Goal: Task Accomplishment & Management: Manage account settings

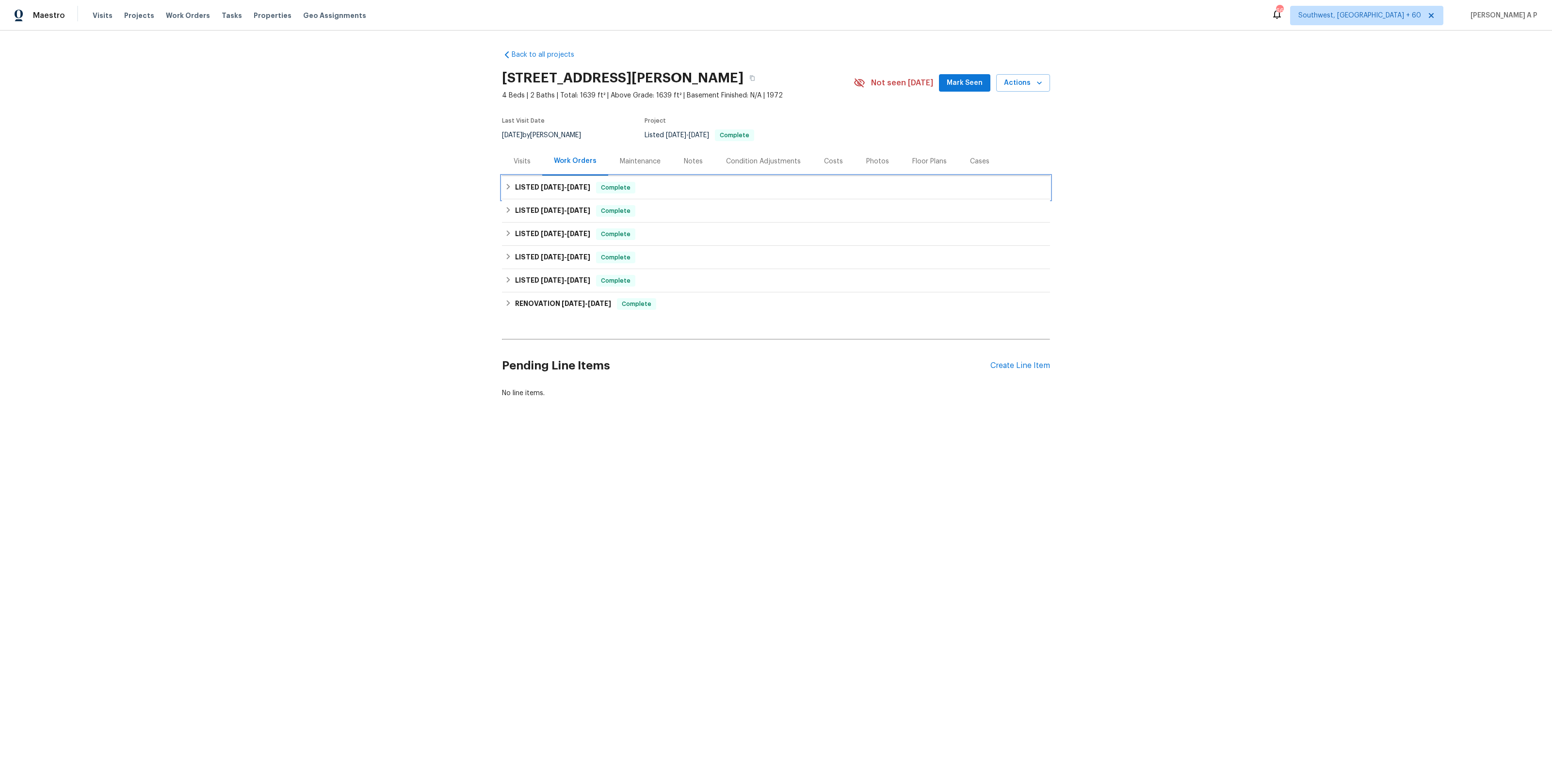
click at [661, 182] on div "LISTED [DATE] - [DATE] Complete" at bounding box center [776, 188] width 542 height 12
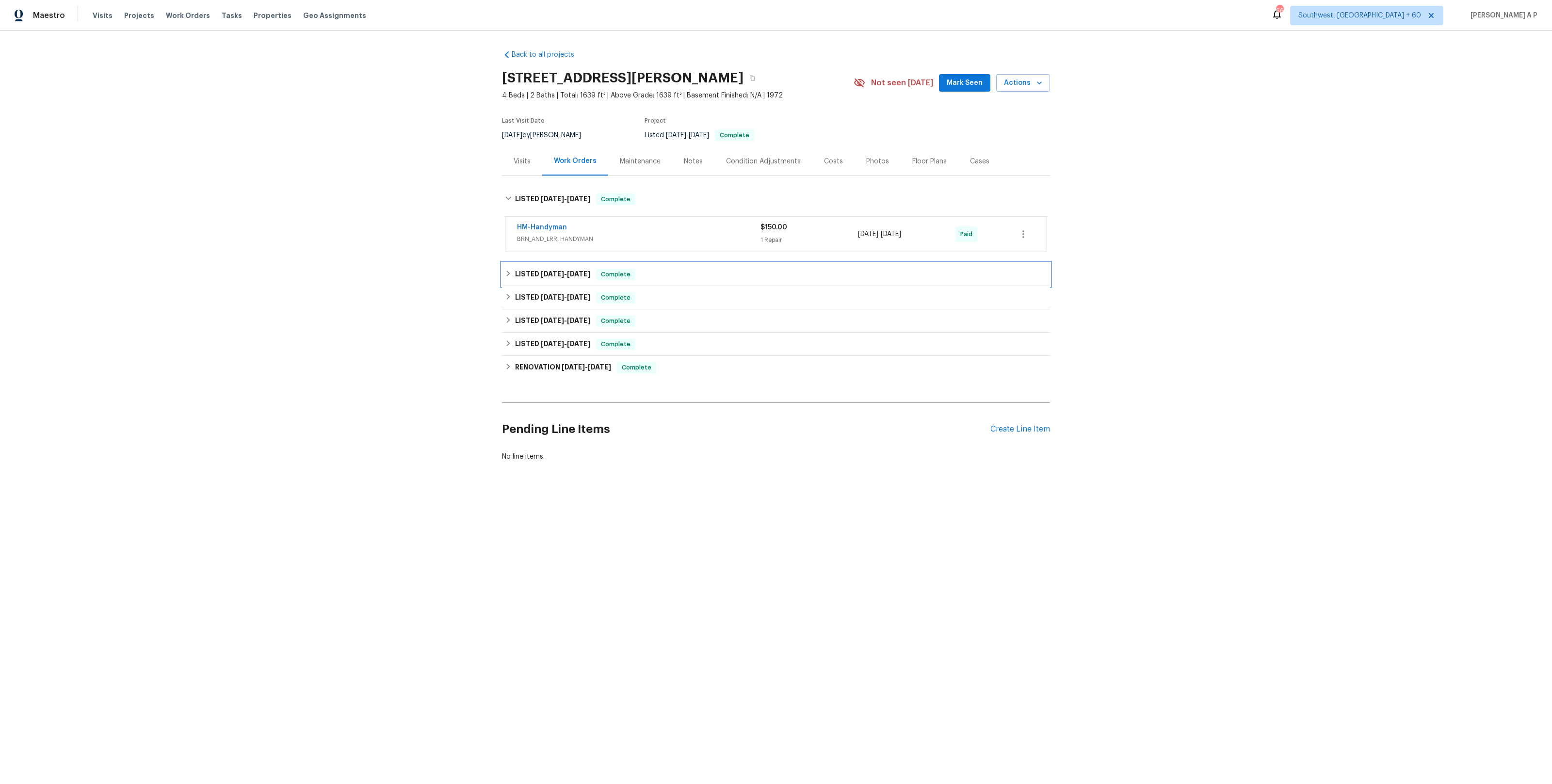
click at [662, 278] on div "LISTED [DATE] - [DATE] Complete" at bounding box center [776, 274] width 542 height 12
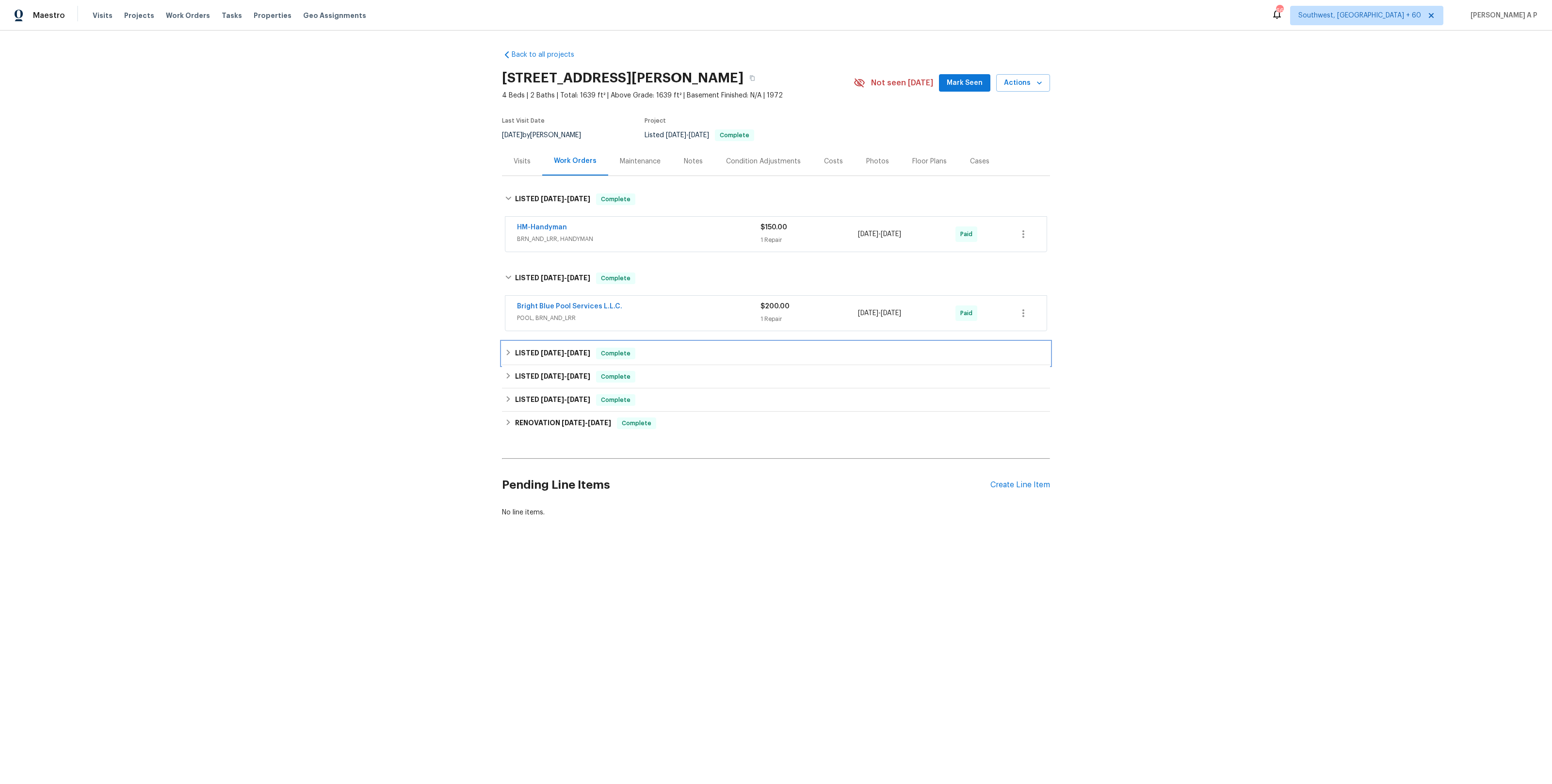
click at [659, 354] on div "LISTED [DATE] - [DATE] Complete" at bounding box center [776, 353] width 542 height 12
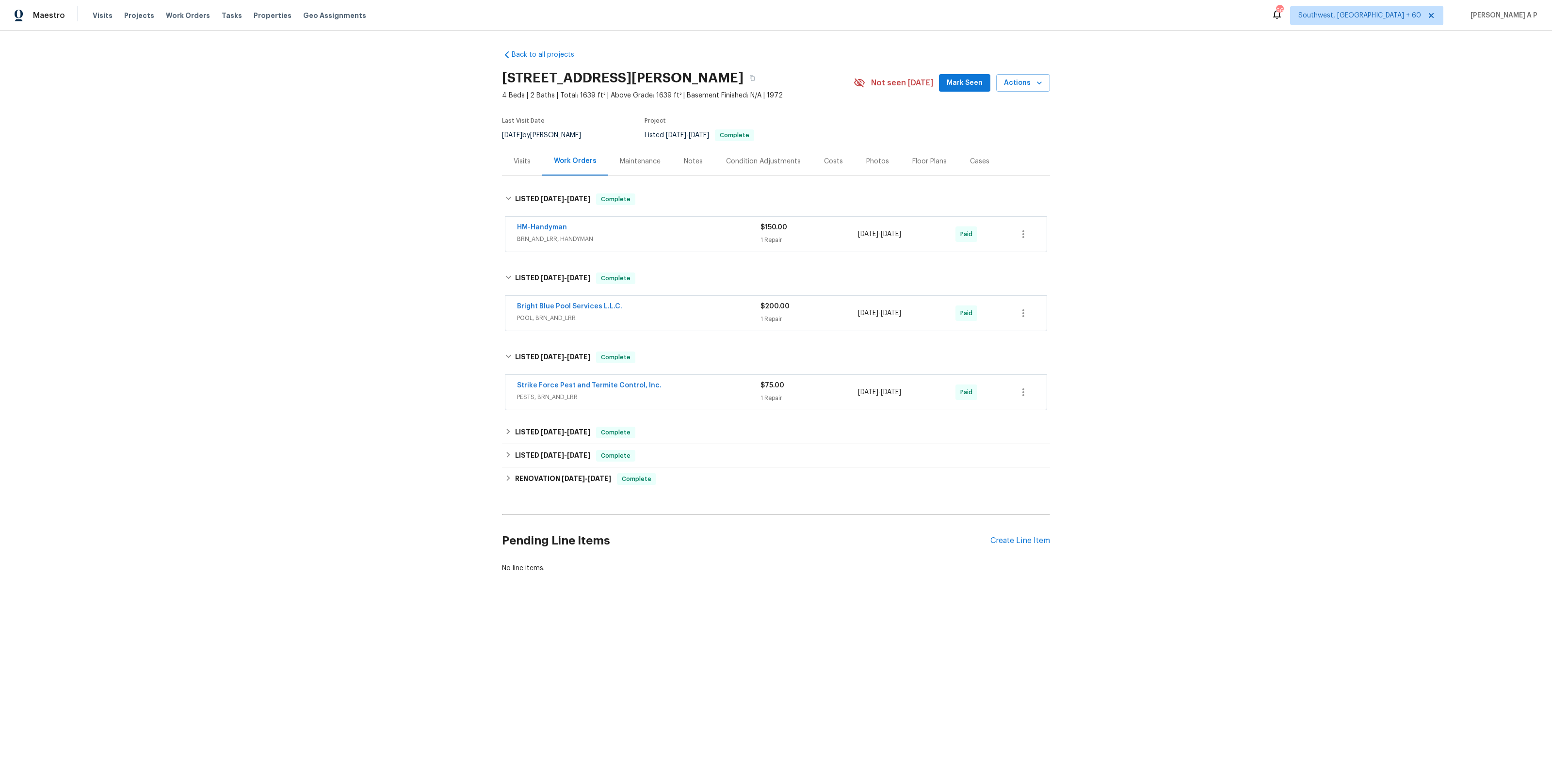
click at [527, 165] on div "Visits" at bounding box center [522, 162] width 17 height 10
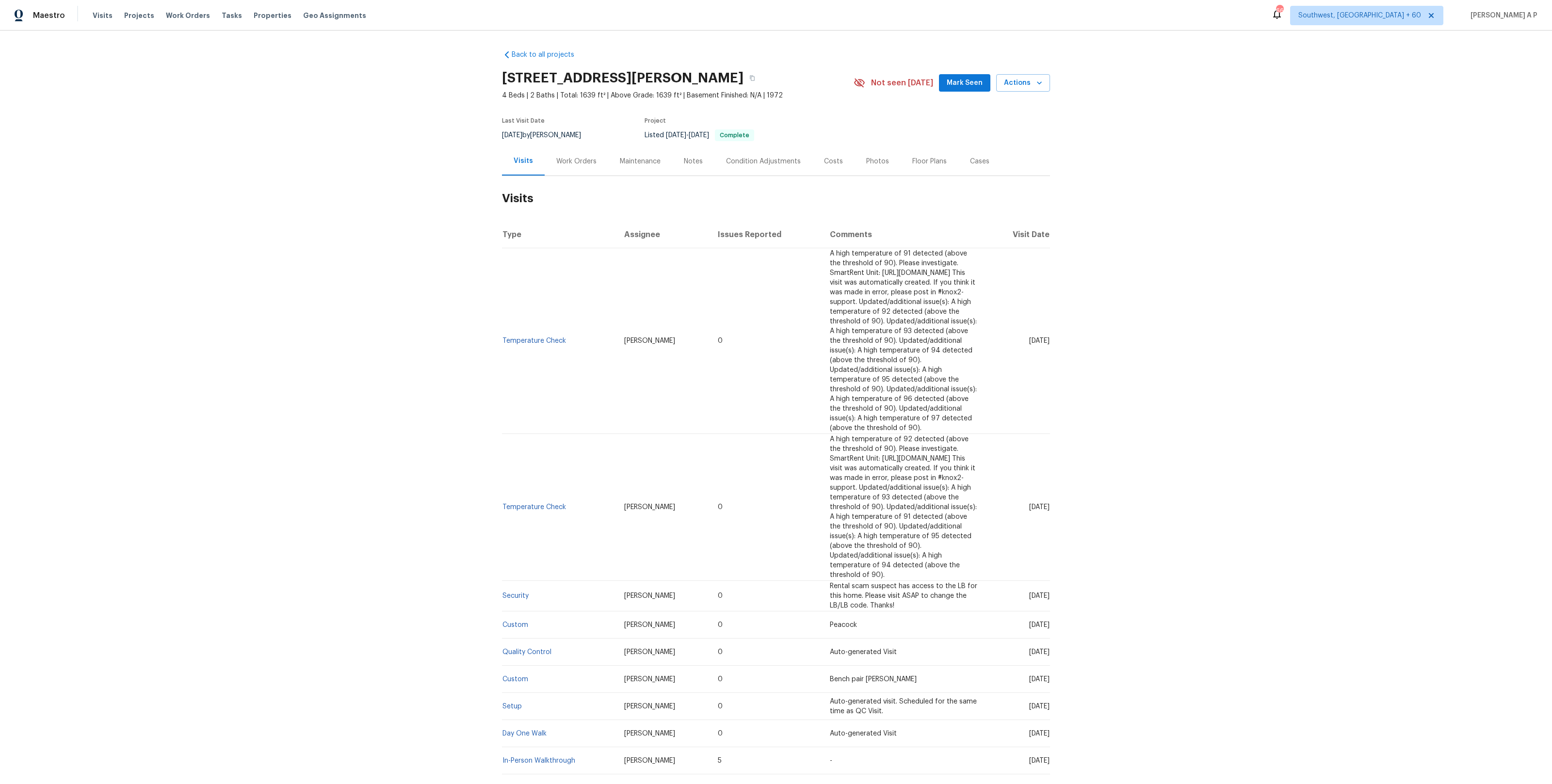
click at [586, 163] on div "Work Orders" at bounding box center [576, 162] width 40 height 10
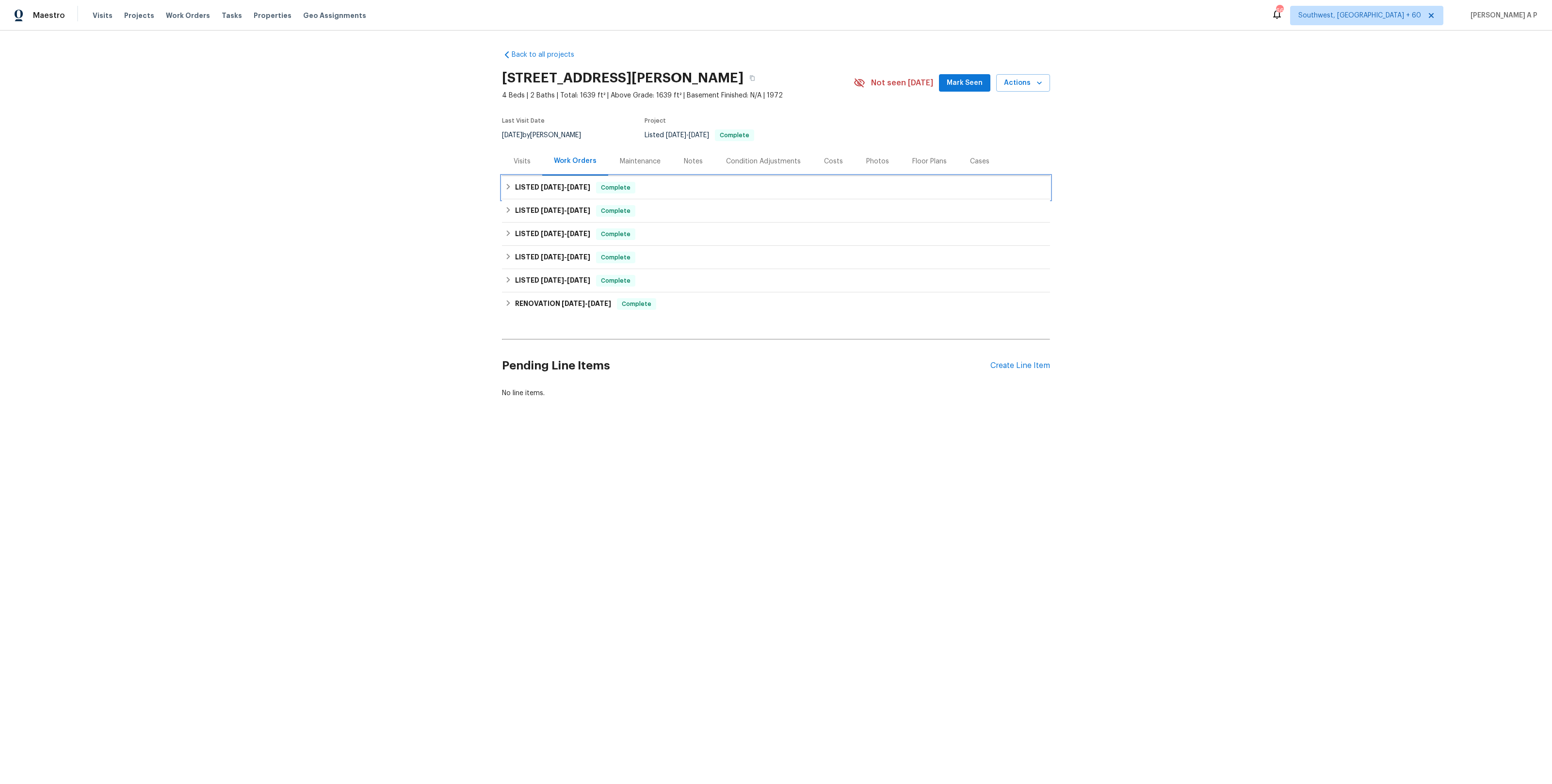
click at [635, 193] on div "Complete" at bounding box center [615, 188] width 39 height 12
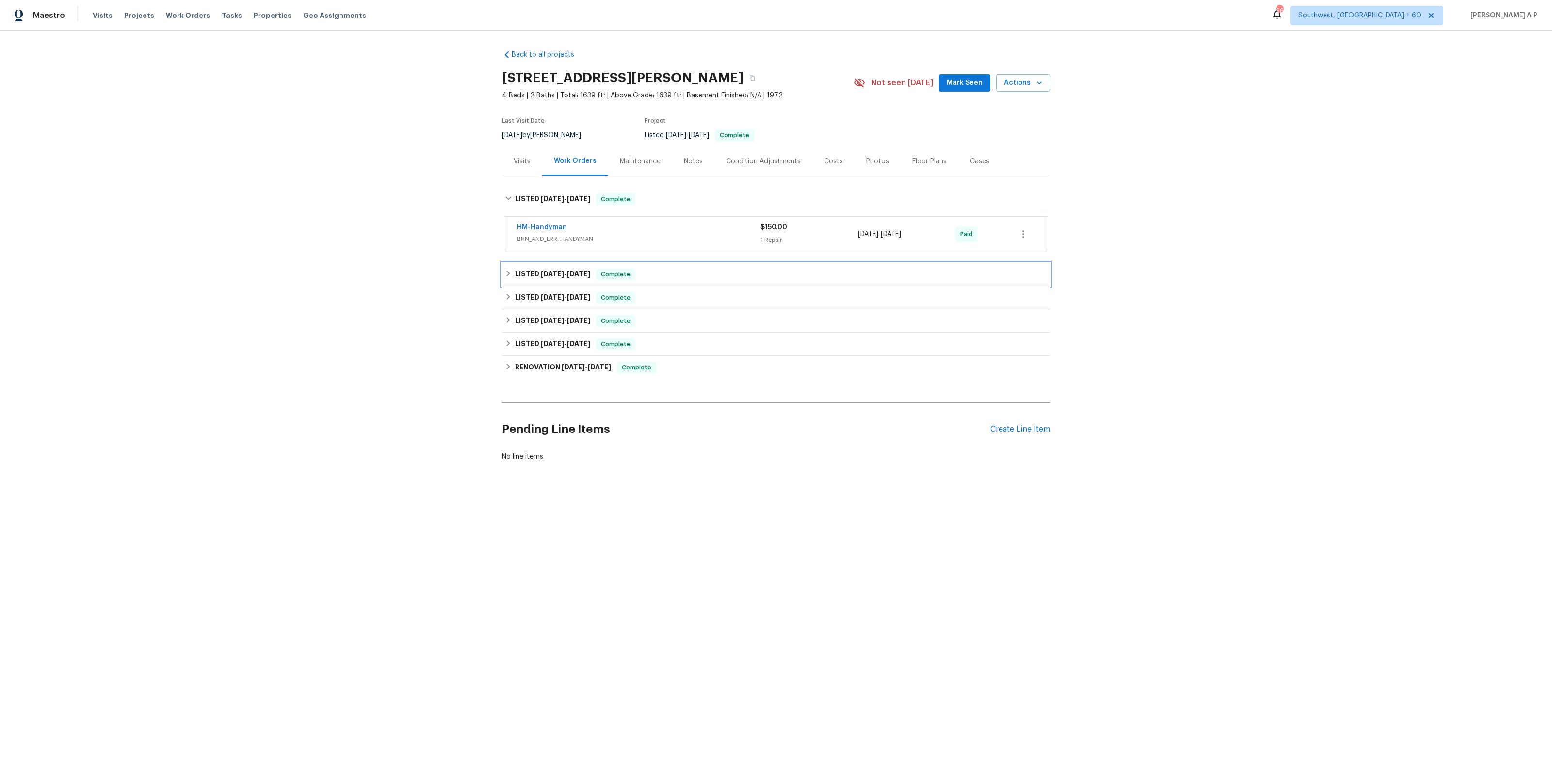
click at [648, 271] on div "LISTED [DATE] - [DATE] Complete" at bounding box center [776, 274] width 542 height 12
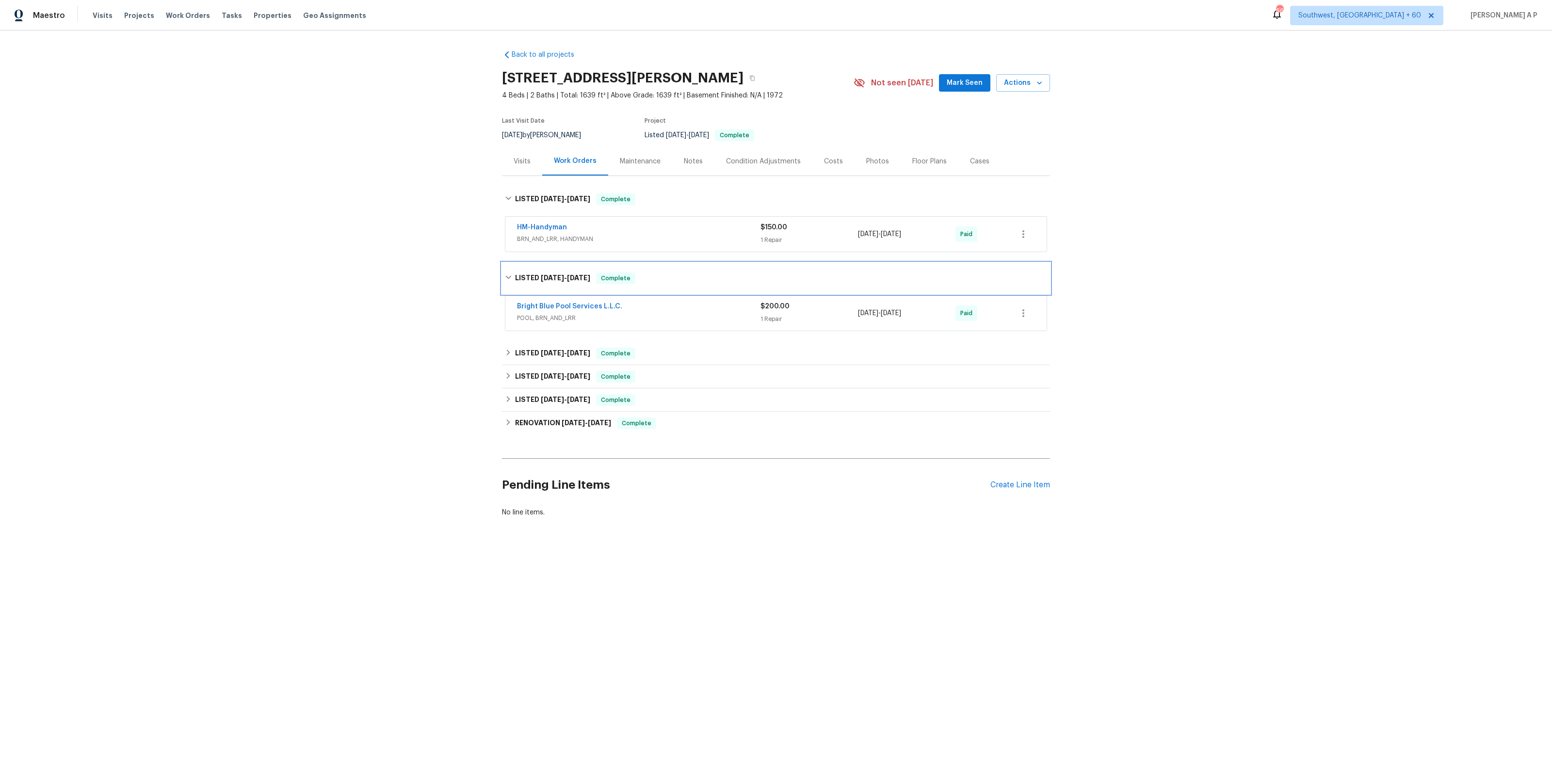
click at [661, 269] on div "LISTED [DATE] - [DATE] Complete" at bounding box center [776, 277] width 548 height 31
